Goal: Information Seeking & Learning: Learn about a topic

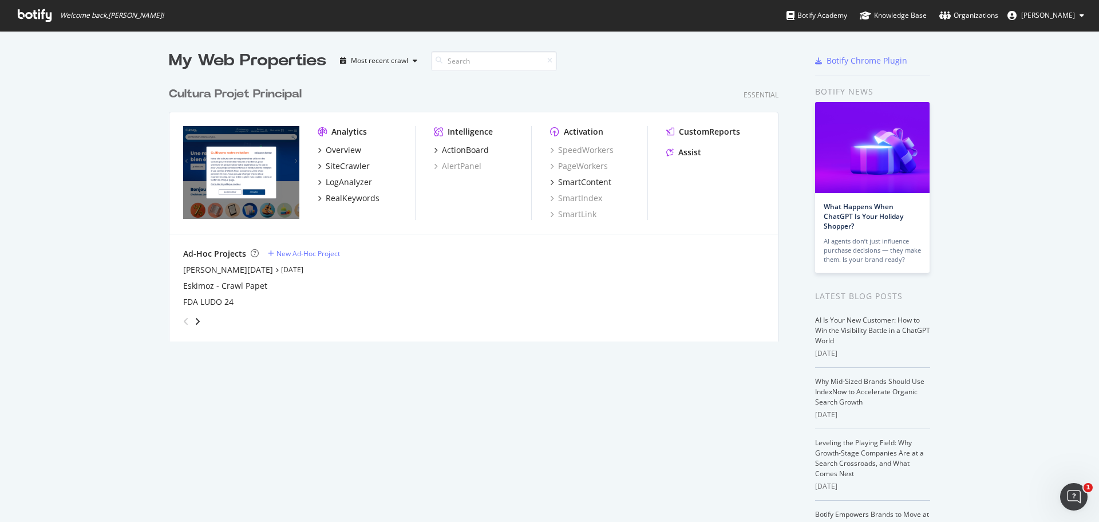
click at [707, 122] on div "Analytics Overview SiteCrawler LogAnalyzer RealKeywords Intelligence ActionBoar…" at bounding box center [473, 173] width 609 height 122
click at [706, 127] on div "CustomReports" at bounding box center [709, 131] width 61 height 11
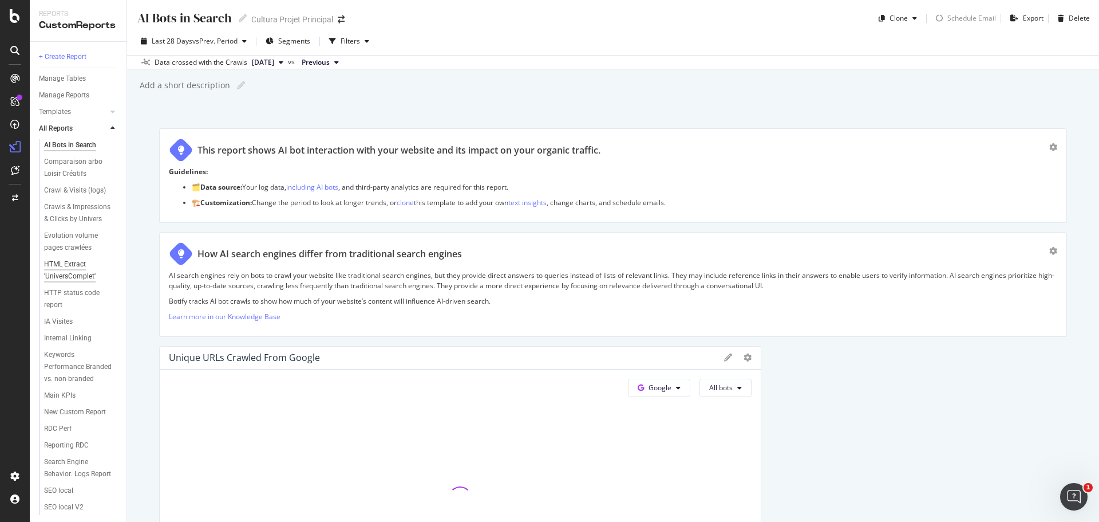
scroll to position [57, 0]
click at [69, 332] on div "Keywords Performance Branded vs. non-branded" at bounding box center [78, 350] width 69 height 36
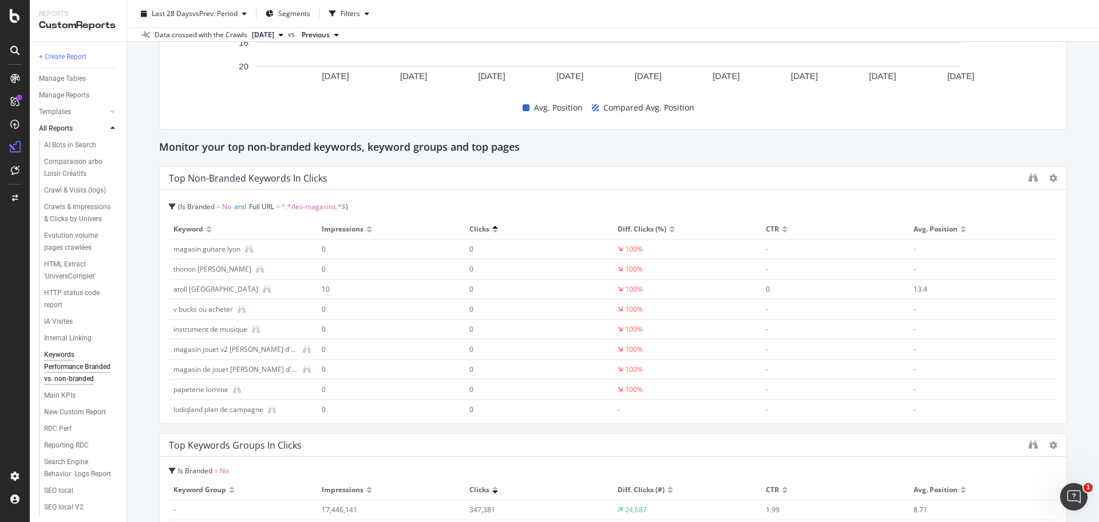
scroll to position [2233, 0]
click at [1029, 177] on icon "binoculars" at bounding box center [1033, 178] width 9 height 9
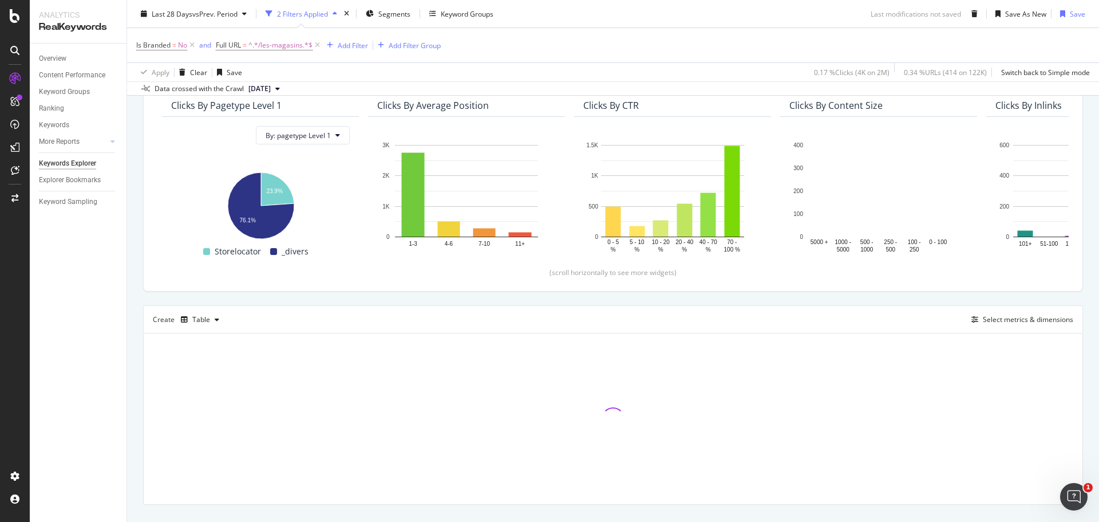
scroll to position [167, 0]
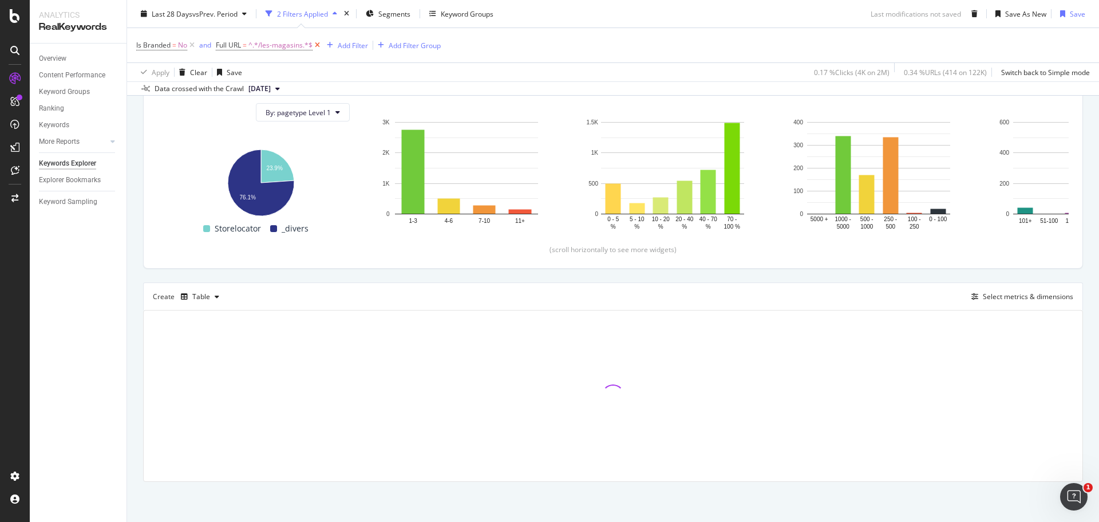
click at [319, 46] on icon at bounding box center [318, 45] width 10 height 11
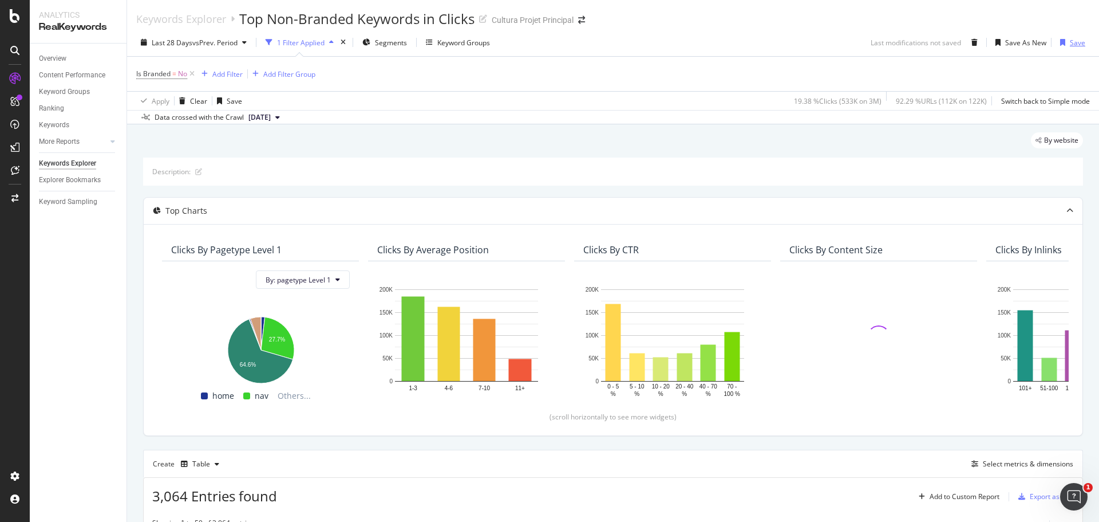
click at [1070, 44] on div "Save" at bounding box center [1077, 43] width 15 height 10
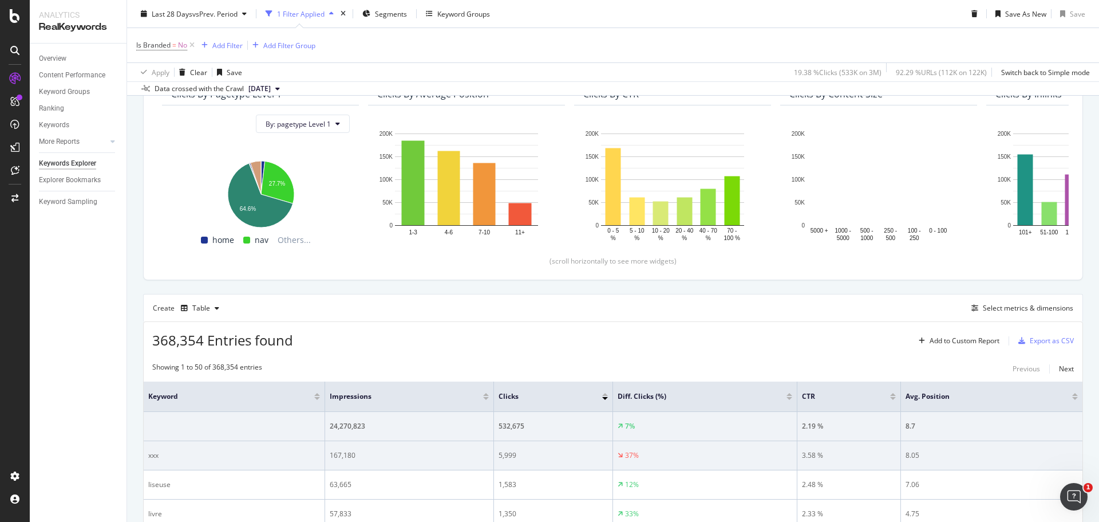
scroll to position [172, 0]
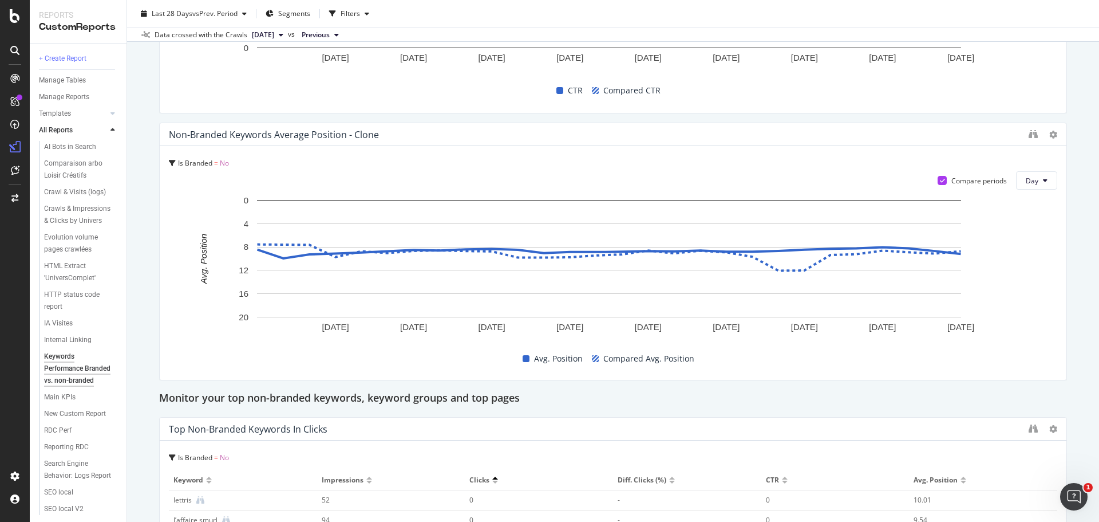
scroll to position [79, 0]
click at [49, 475] on div "SEO local" at bounding box center [58, 473] width 29 height 12
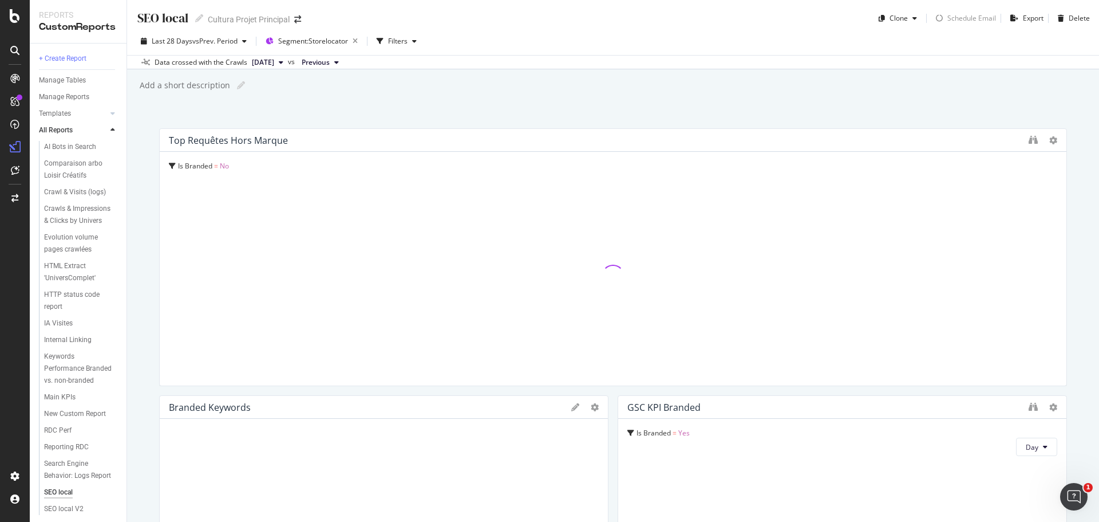
scroll to position [79, 0]
click at [61, 489] on div "SEO local V2" at bounding box center [64, 490] width 40 height 12
